Goal: Task Accomplishment & Management: Manage account settings

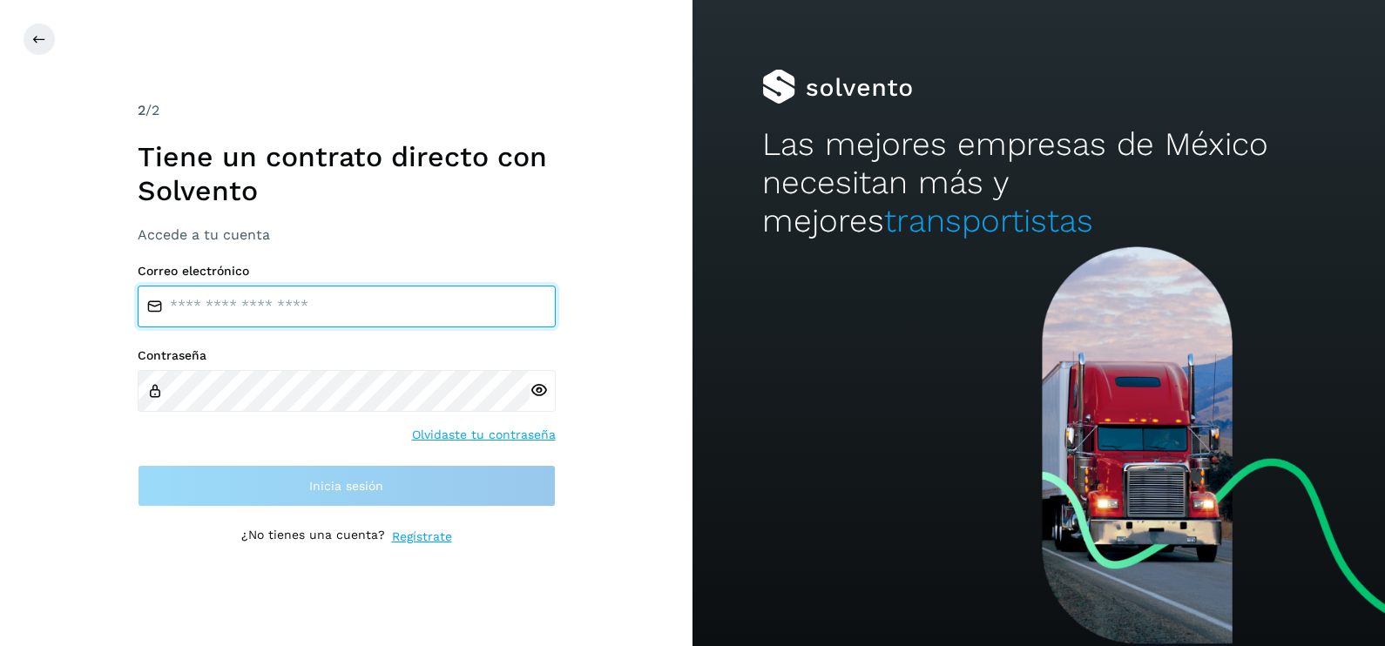
type input "**********"
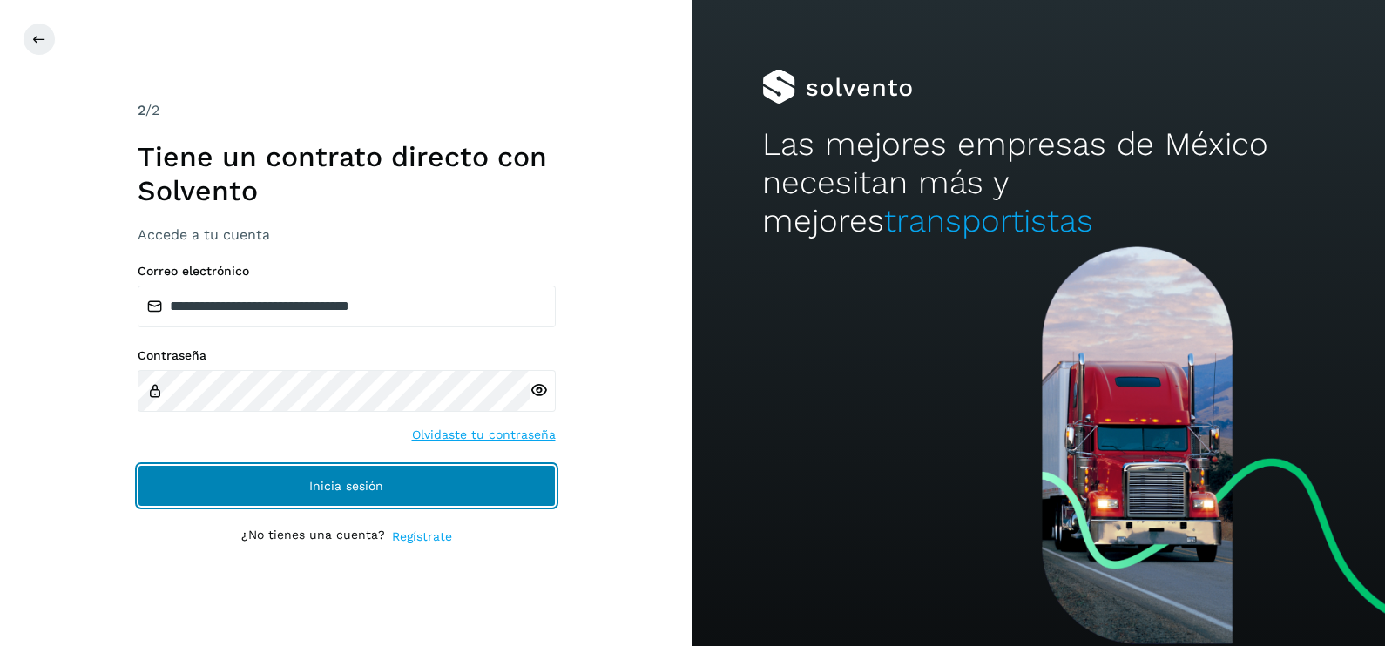
click at [193, 474] on button "Inicia sesión" at bounding box center [347, 486] width 418 height 42
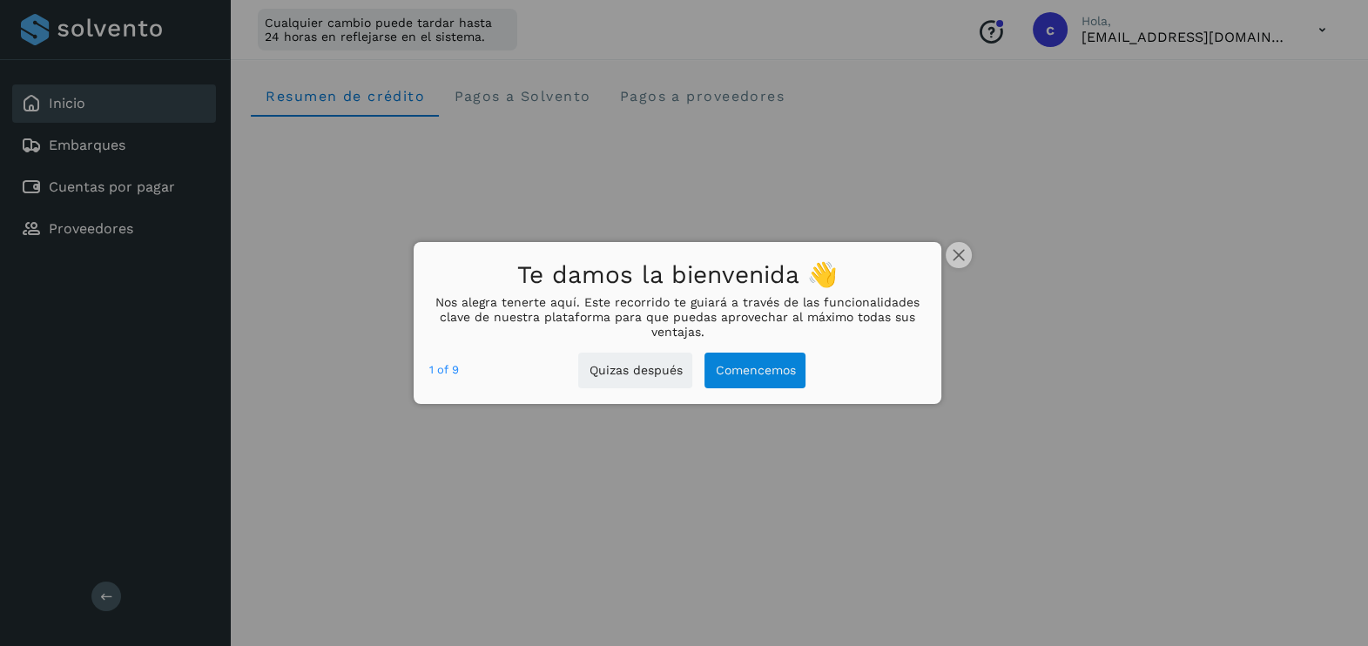
click at [971, 249] on div at bounding box center [684, 323] width 1368 height 646
click at [956, 256] on icon "close," at bounding box center [959, 255] width 12 height 12
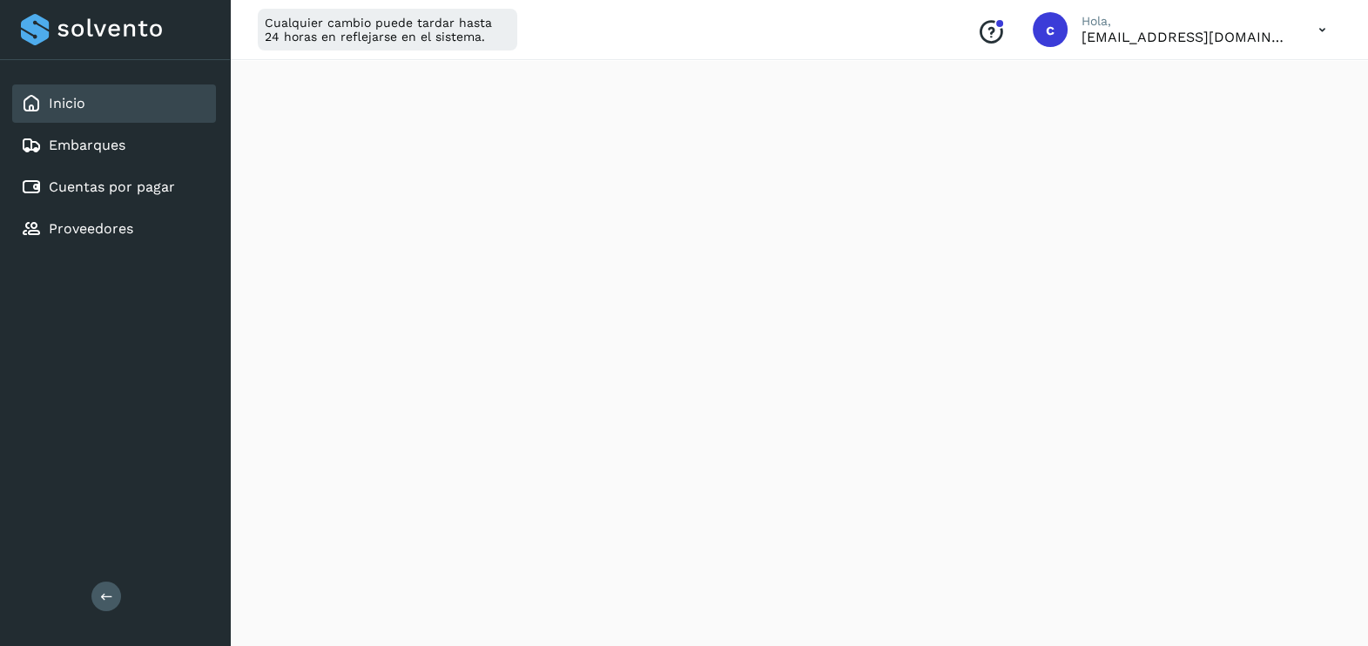
scroll to position [1037, 0]
click at [125, 105] on div "Inicio" at bounding box center [114, 103] width 204 height 38
click at [125, 194] on div "Cuentas por pagar" at bounding box center [98, 187] width 154 height 21
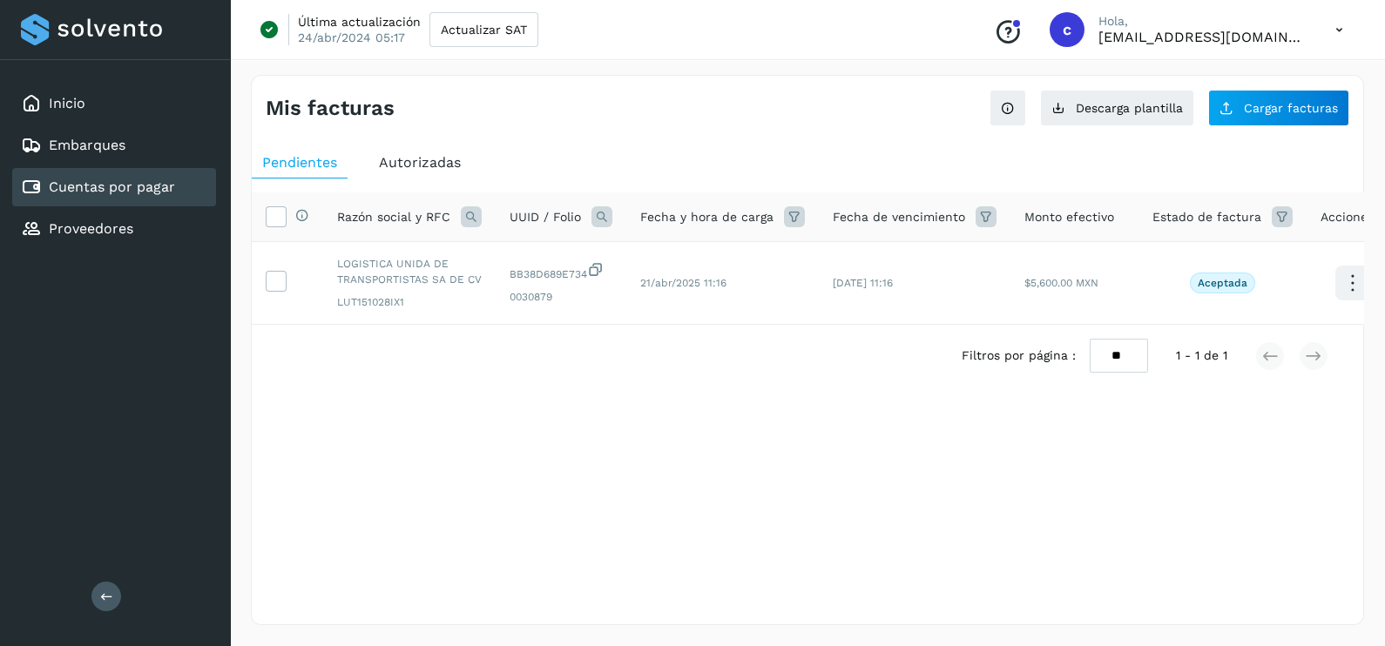
click at [1344, 24] on icon at bounding box center [1339, 30] width 36 height 36
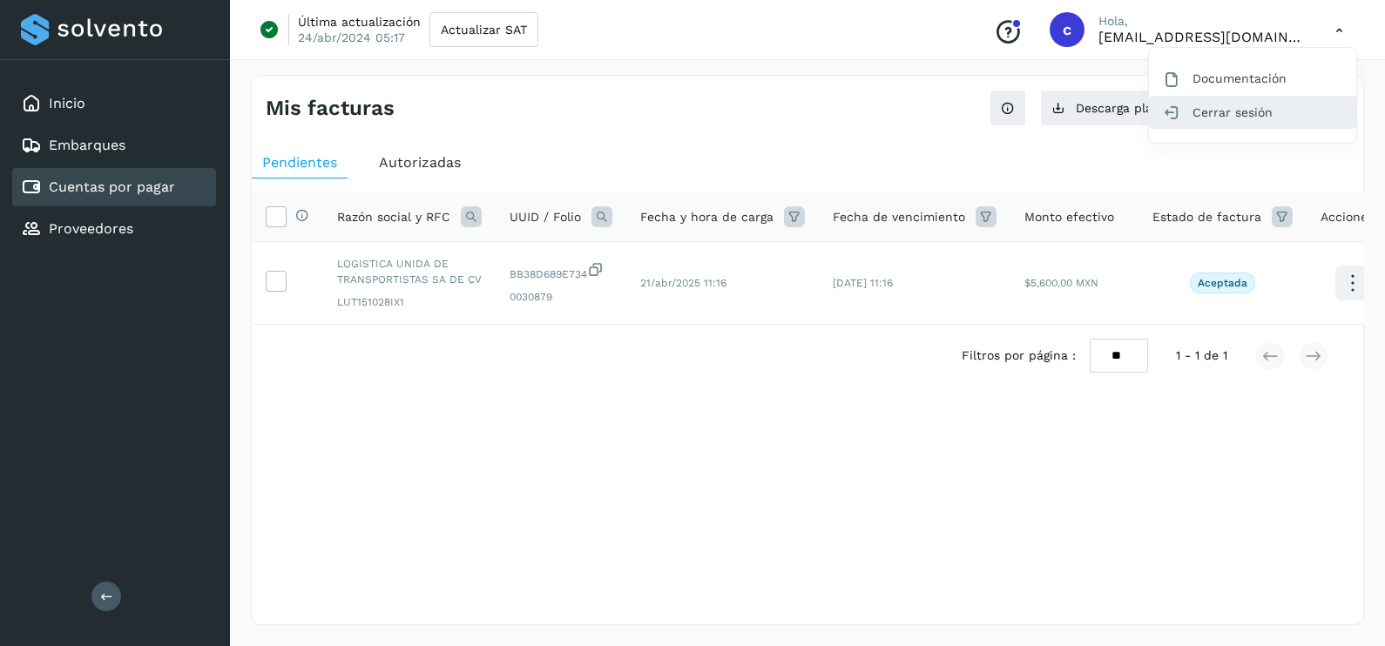
click at [1232, 110] on div "Cerrar sesión" at bounding box center [1252, 112] width 207 height 33
